Goal: Find contact information: Find contact information

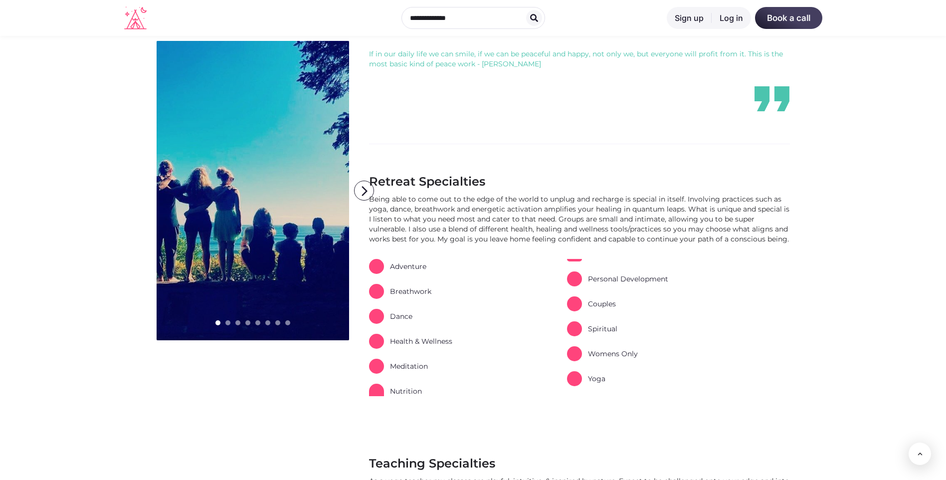
scroll to position [349, 0]
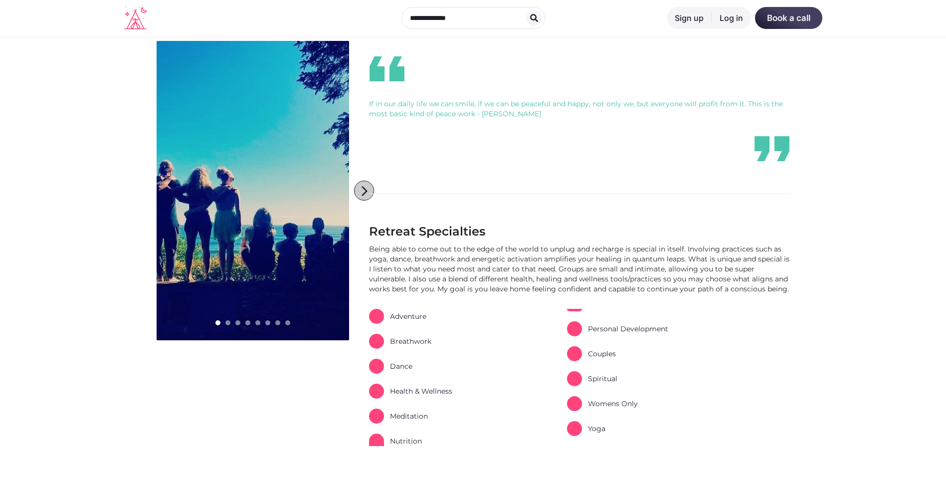
click at [361, 189] on icon "arrow_forward_ios" at bounding box center [364, 191] width 20 height 20
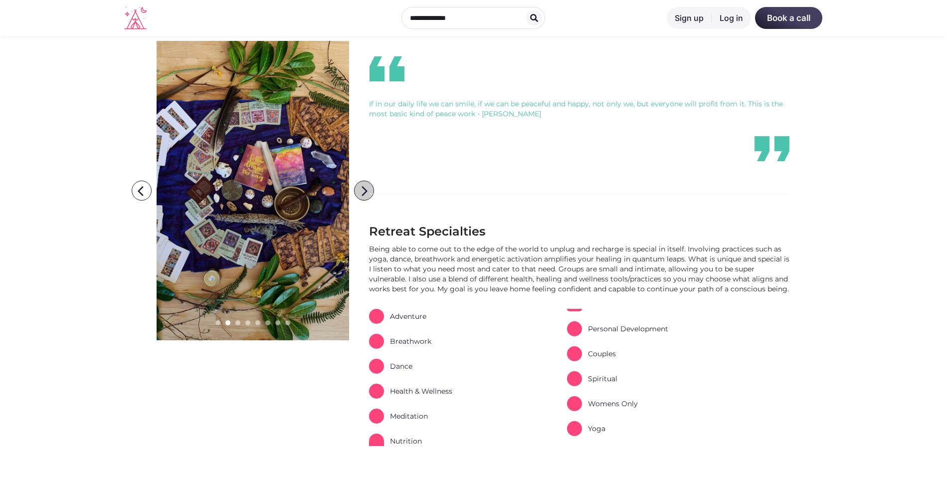
click at [361, 189] on icon "arrow_forward_ios" at bounding box center [364, 191] width 20 height 20
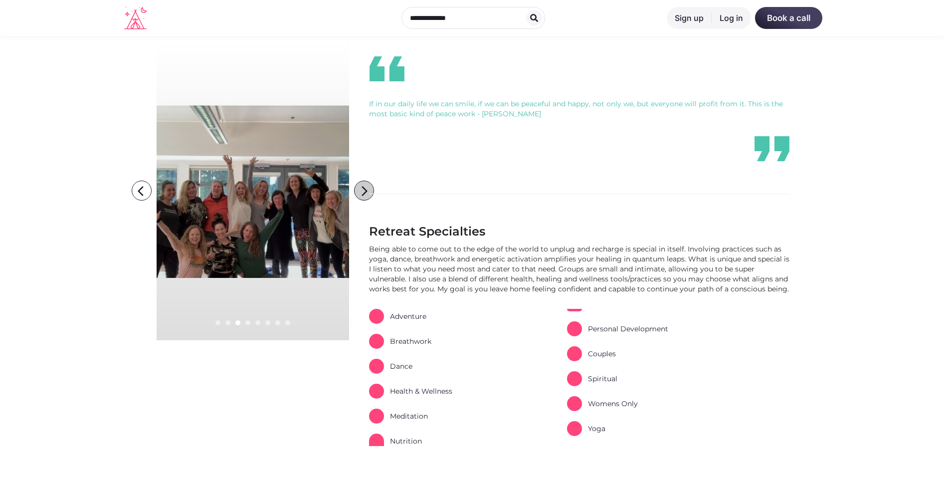
click at [361, 189] on icon "arrow_forward_ios" at bounding box center [364, 191] width 20 height 20
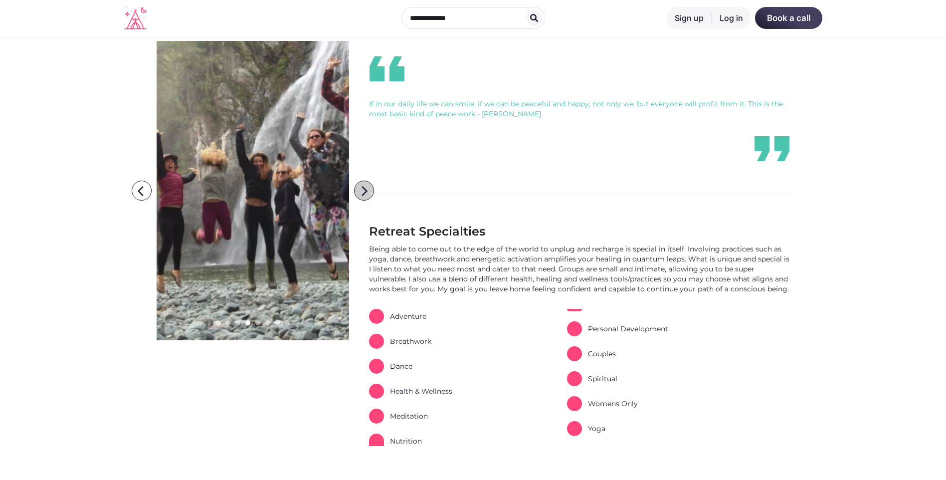
click at [361, 189] on icon "arrow_forward_ios" at bounding box center [364, 191] width 20 height 20
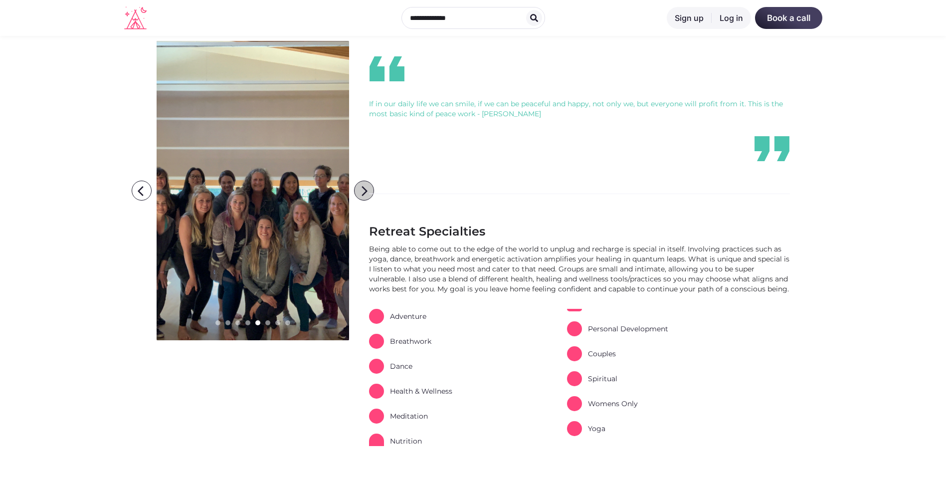
click at [361, 189] on icon "arrow_forward_ios" at bounding box center [364, 191] width 20 height 20
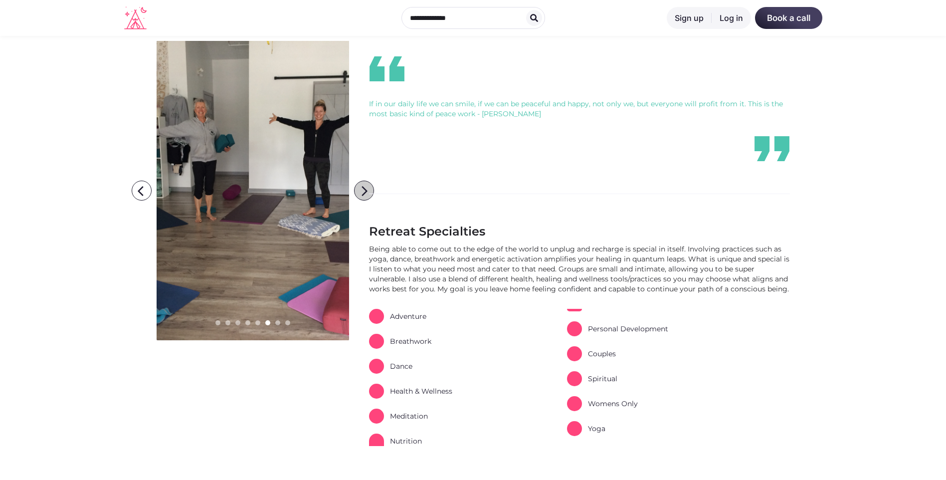
click at [361, 189] on icon "arrow_forward_ios" at bounding box center [364, 191] width 20 height 20
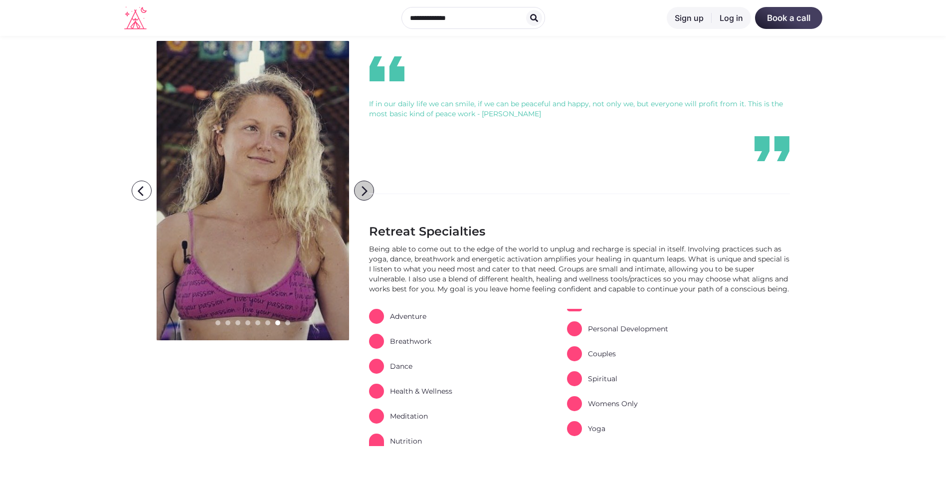
click at [361, 189] on icon "arrow_forward_ios" at bounding box center [364, 191] width 20 height 20
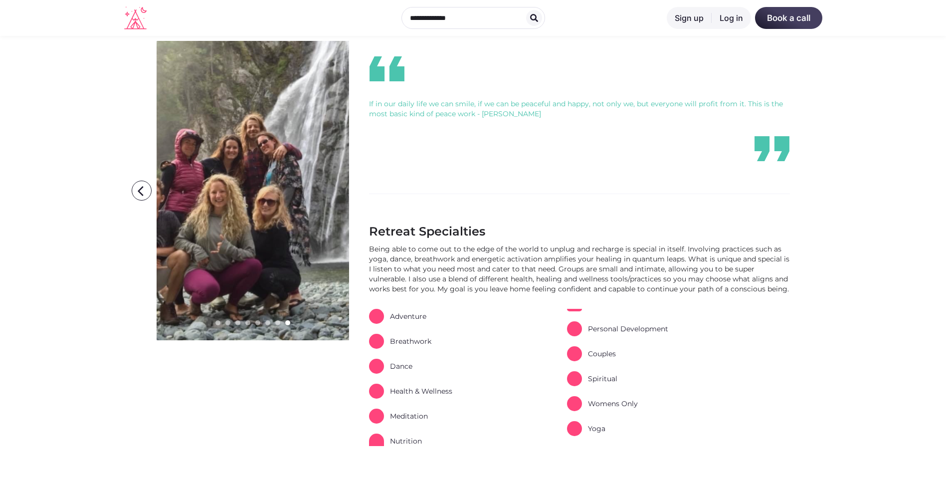
click at [361, 189] on icon "arrow_forward_ios" at bounding box center [364, 191] width 20 height 20
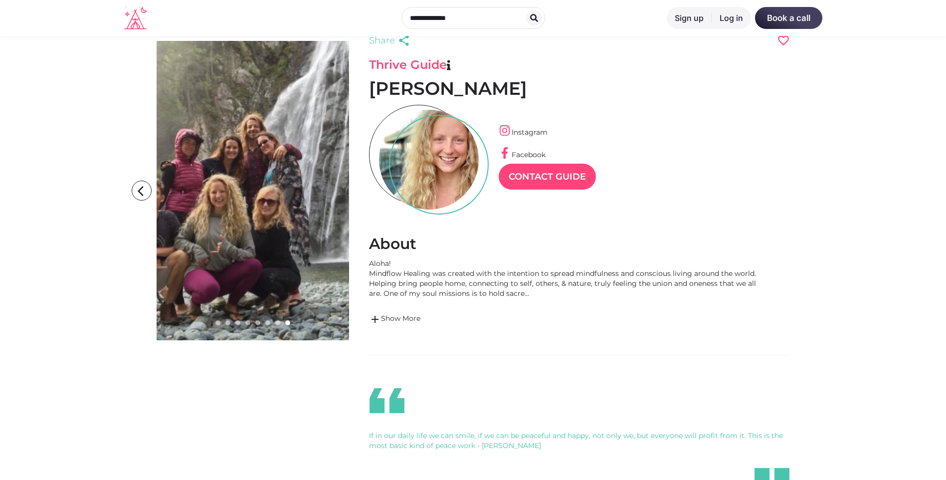
scroll to position [0, 0]
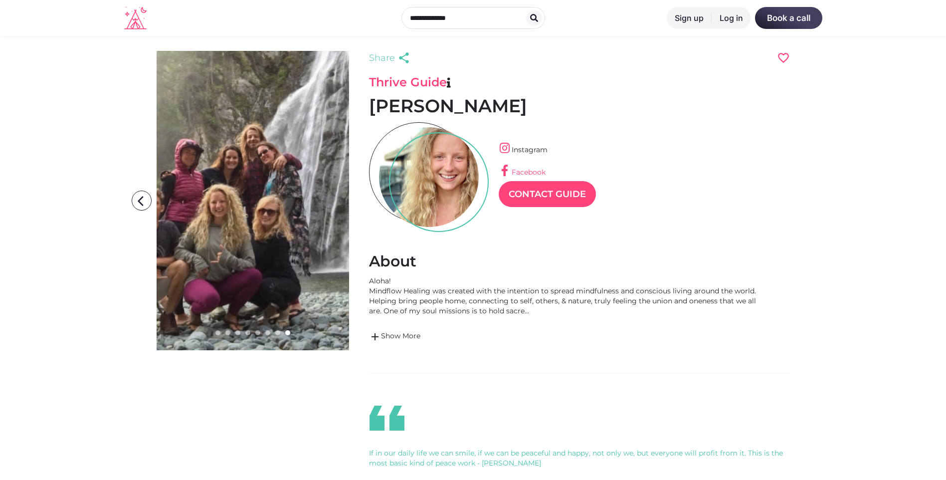
click at [535, 171] on link "Facebook" at bounding box center [521, 171] width 47 height 9
